Goal: Book appointment/travel/reservation

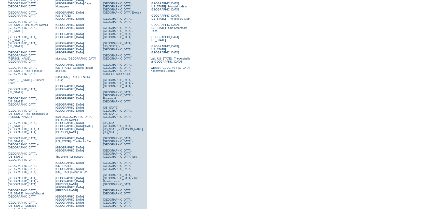
scroll to position [127, 0]
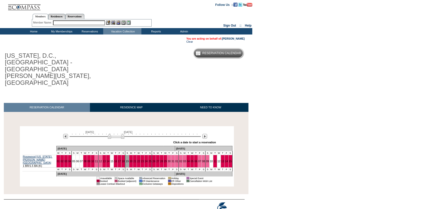
drag, startPoint x: 68, startPoint y: 23, endPoint x: 107, endPoint y: 13, distance: 41.1
click at [68, 23] on input "text" at bounding box center [79, 22] width 52 height 5
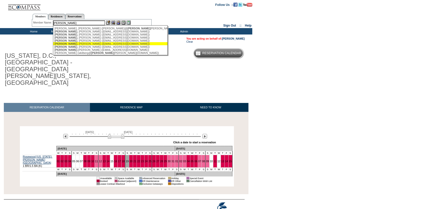
click at [84, 45] on div "[PERSON_NAME] ([EMAIL_ADDRESS][DOMAIN_NAME])" at bounding box center [111, 43] width 112 height 3
type input "[PERSON_NAME] ([EMAIL_ADDRESS][DOMAIN_NAME])"
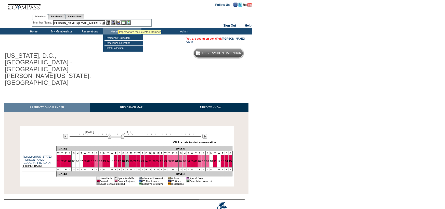
click at [118, 23] on img at bounding box center [118, 22] width 4 height 4
click at [113, 23] on img at bounding box center [113, 22] width 4 height 4
